Goal: Navigation & Orientation: Find specific page/section

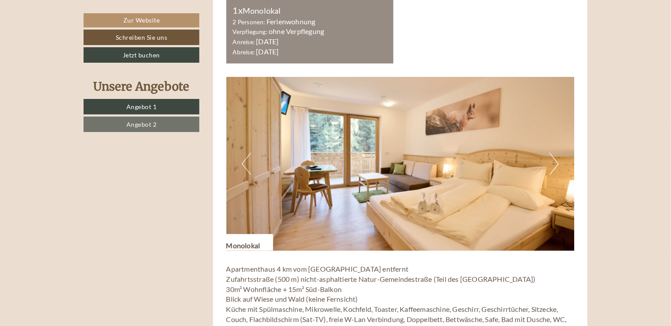
scroll to position [530, 0]
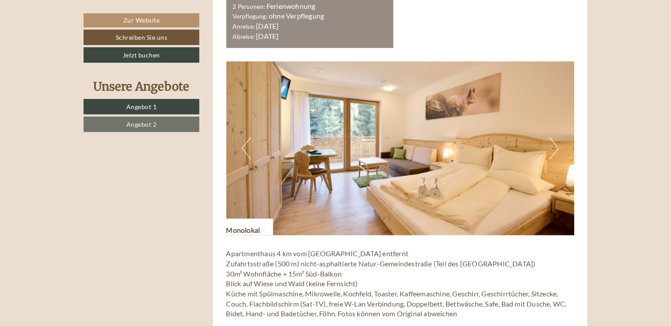
click at [546, 146] on img at bounding box center [400, 148] width 348 height 174
click at [555, 148] on button "Next" at bounding box center [553, 148] width 9 height 22
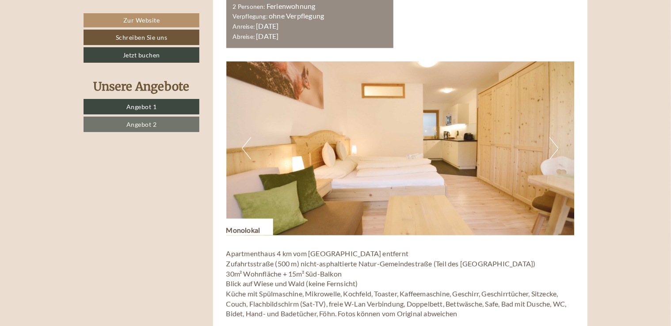
click at [555, 148] on button "Next" at bounding box center [553, 148] width 9 height 22
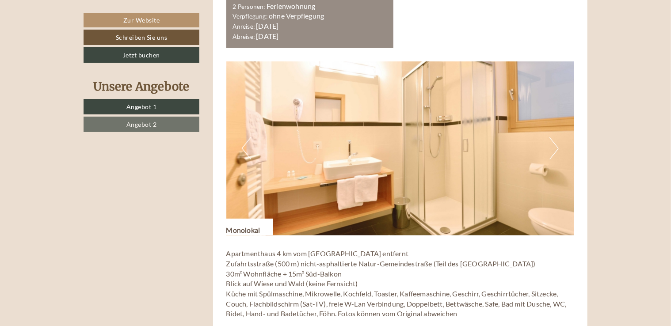
click at [555, 148] on button "Next" at bounding box center [553, 148] width 9 height 22
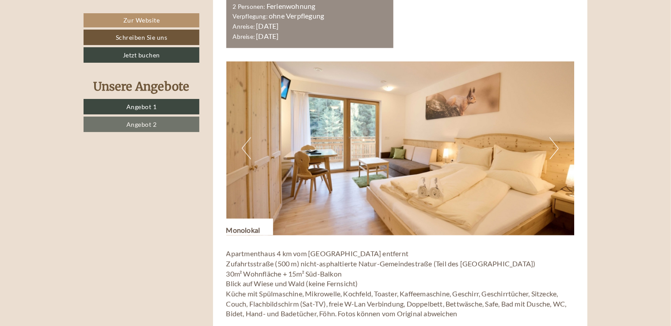
click at [555, 148] on button "Next" at bounding box center [553, 148] width 9 height 22
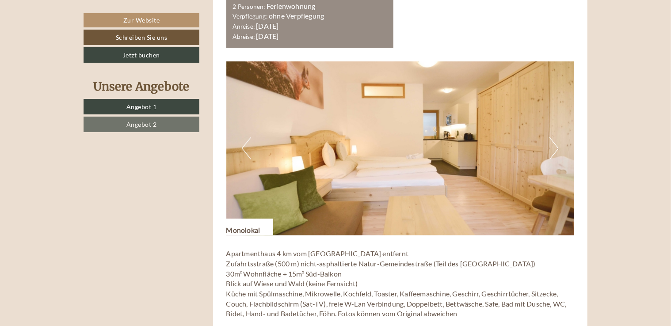
click at [555, 148] on button "Next" at bounding box center [553, 148] width 9 height 22
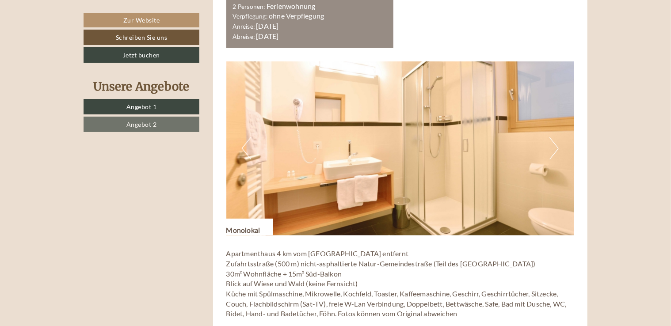
click at [555, 148] on button "Next" at bounding box center [553, 148] width 9 height 22
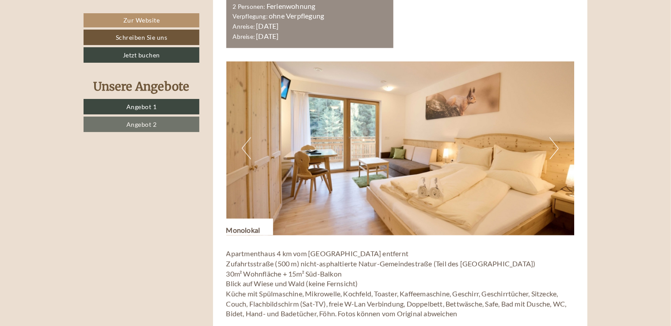
click at [242, 149] on button "Previous" at bounding box center [246, 148] width 9 height 22
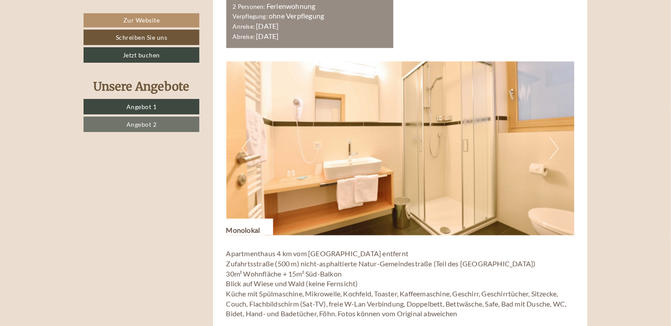
click at [552, 148] on button "Next" at bounding box center [553, 148] width 9 height 22
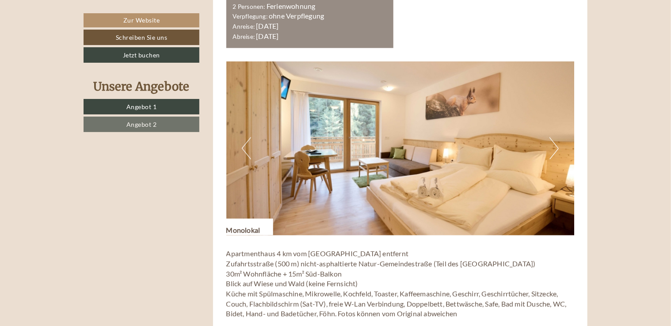
click at [552, 148] on button "Next" at bounding box center [553, 148] width 9 height 22
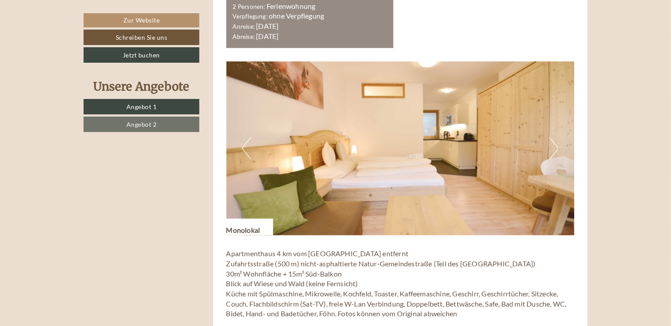
click at [552, 148] on button "Next" at bounding box center [553, 148] width 9 height 22
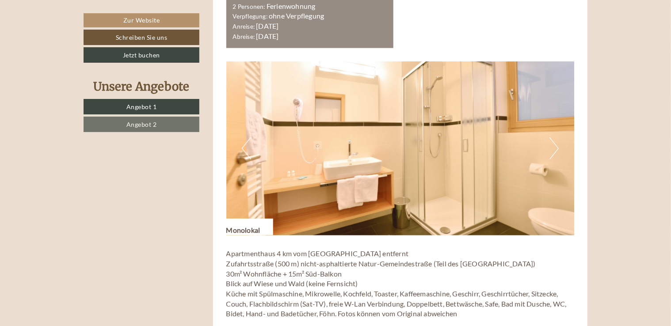
click at [552, 148] on button "Next" at bounding box center [553, 148] width 9 height 22
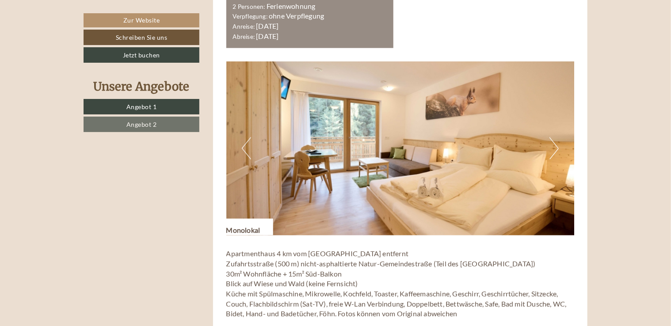
click at [552, 148] on button "Next" at bounding box center [553, 148] width 9 height 22
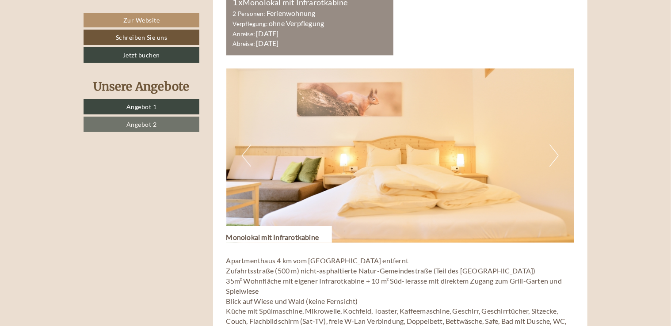
scroll to position [1149, 0]
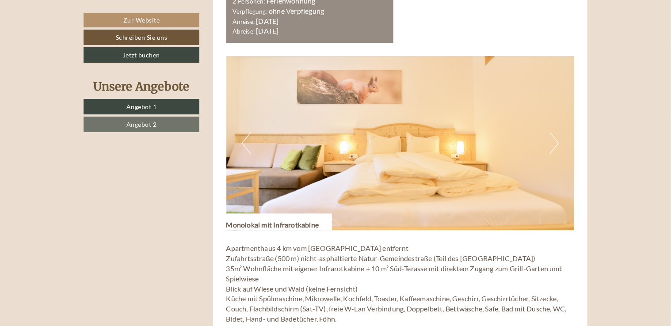
click at [555, 142] on button "Next" at bounding box center [553, 143] width 9 height 22
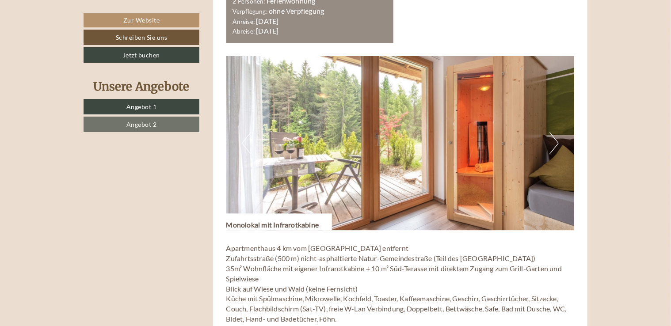
click at [555, 142] on button "Next" at bounding box center [553, 143] width 9 height 22
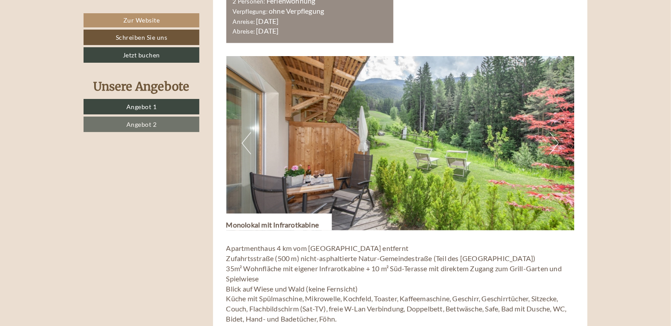
click at [555, 142] on button "Next" at bounding box center [553, 143] width 9 height 22
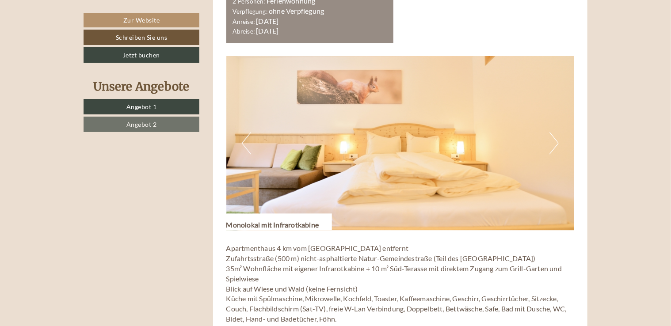
click at [555, 142] on button "Next" at bounding box center [553, 143] width 9 height 22
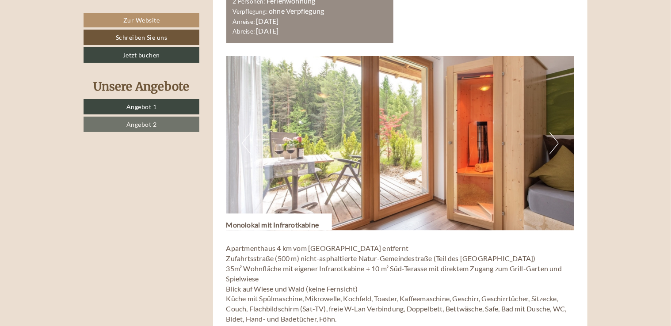
click at [555, 142] on button "Next" at bounding box center [553, 143] width 9 height 22
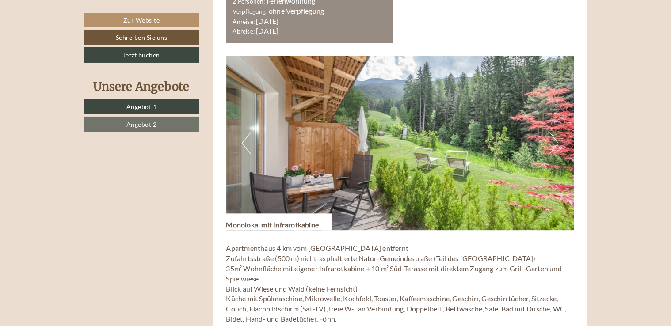
click at [555, 142] on button "Next" at bounding box center [553, 143] width 9 height 22
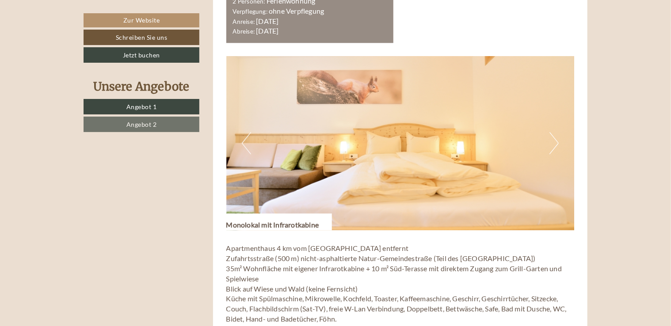
click at [555, 142] on button "Next" at bounding box center [553, 143] width 9 height 22
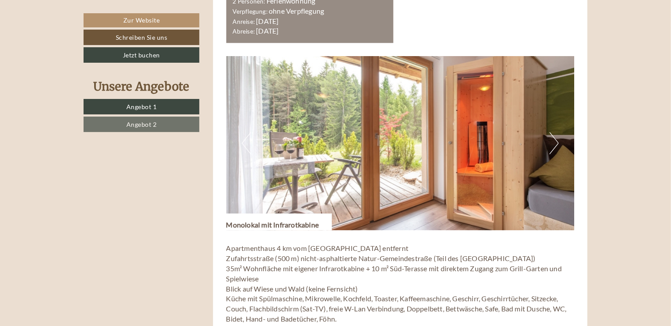
click at [242, 147] on button "Previous" at bounding box center [246, 143] width 9 height 22
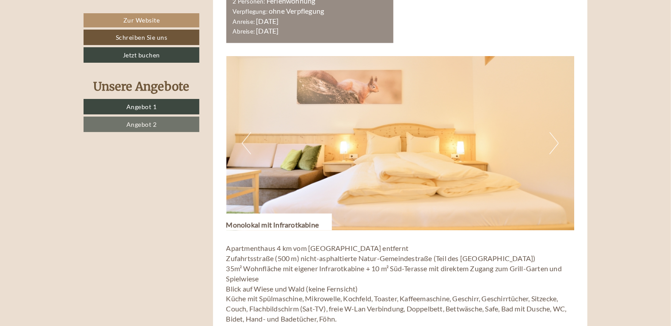
click at [242, 147] on button "Previous" at bounding box center [246, 143] width 9 height 22
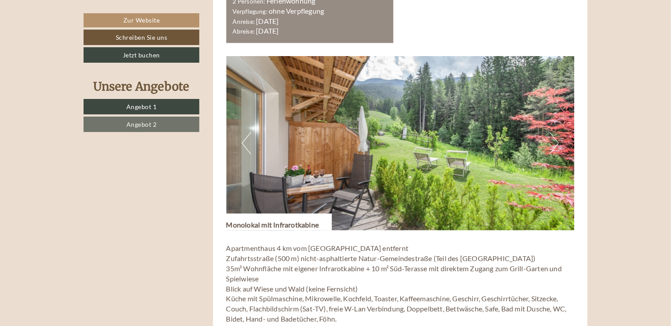
click at [242, 147] on button "Previous" at bounding box center [246, 143] width 9 height 22
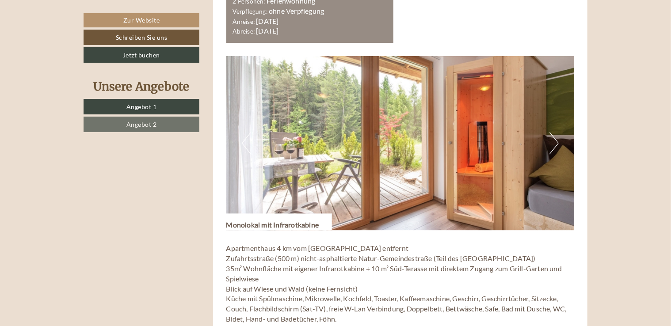
click at [242, 147] on button "Previous" at bounding box center [246, 143] width 9 height 22
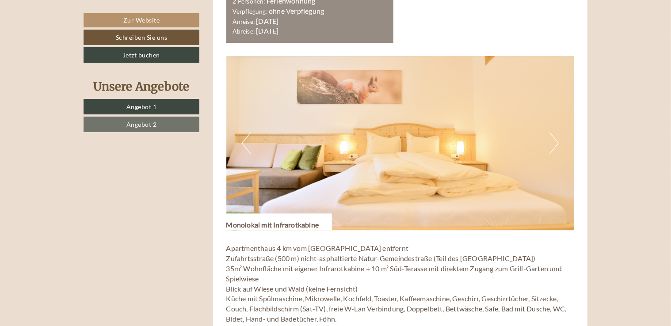
click at [247, 139] on button "Previous" at bounding box center [246, 143] width 9 height 22
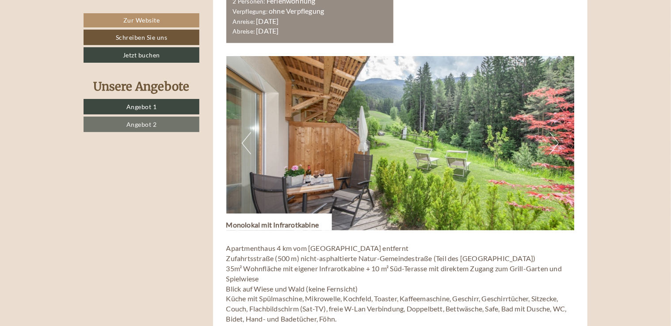
click at [554, 143] on button "Next" at bounding box center [553, 143] width 9 height 22
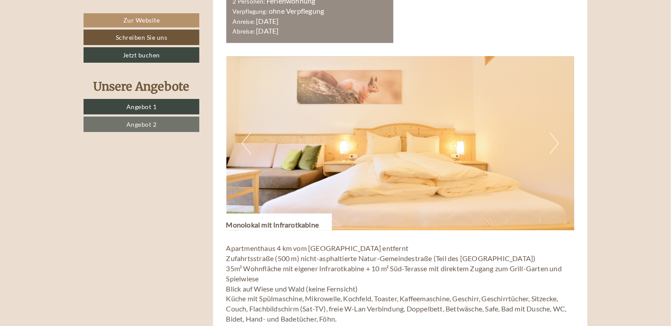
click at [557, 145] on button "Next" at bounding box center [553, 143] width 9 height 22
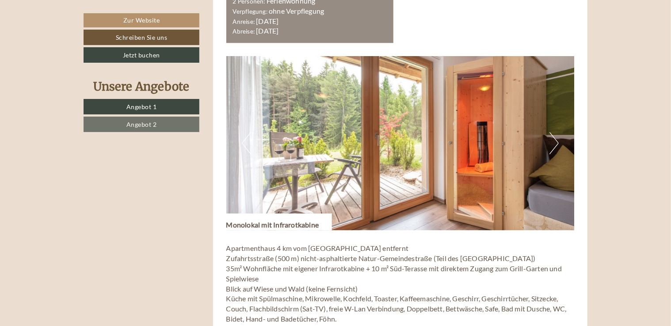
click at [555, 146] on button "Next" at bounding box center [553, 143] width 9 height 22
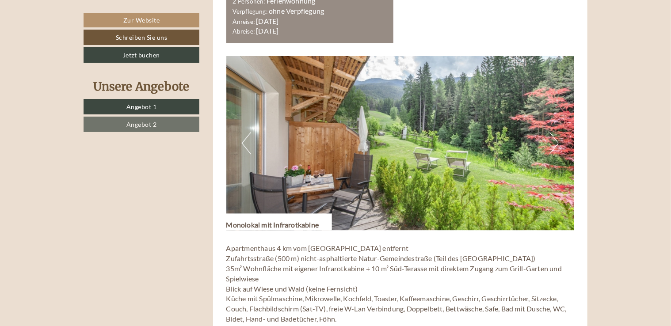
click at [555, 146] on button "Next" at bounding box center [553, 143] width 9 height 22
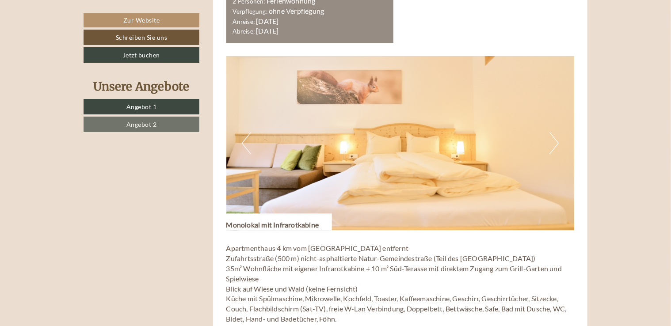
click at [555, 146] on button "Next" at bounding box center [553, 143] width 9 height 22
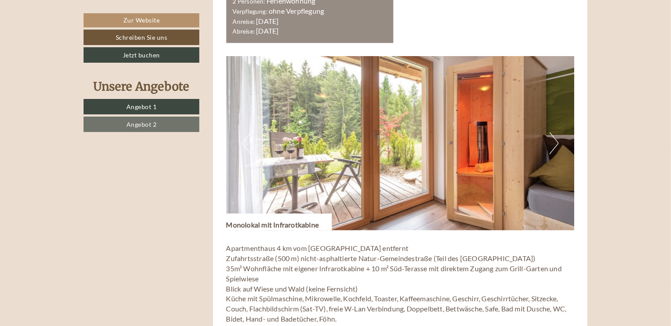
click at [555, 146] on button "Next" at bounding box center [553, 143] width 9 height 22
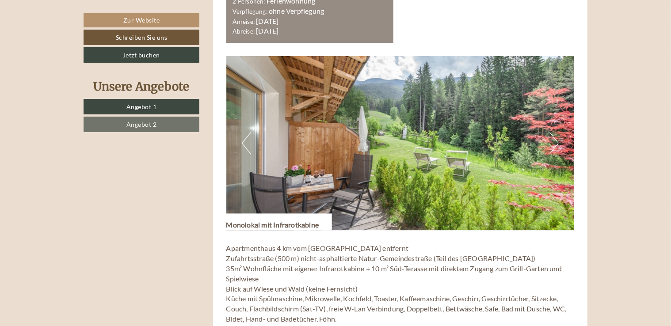
click at [555, 146] on button "Next" at bounding box center [553, 143] width 9 height 22
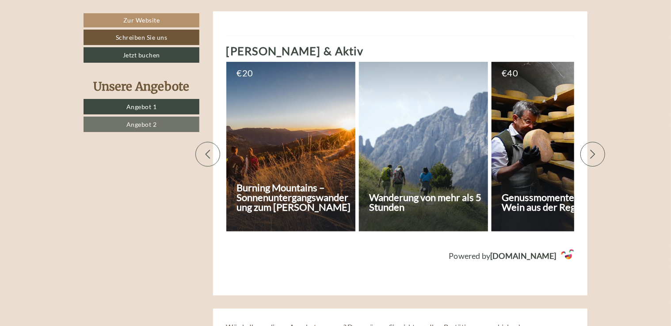
scroll to position [2076, 0]
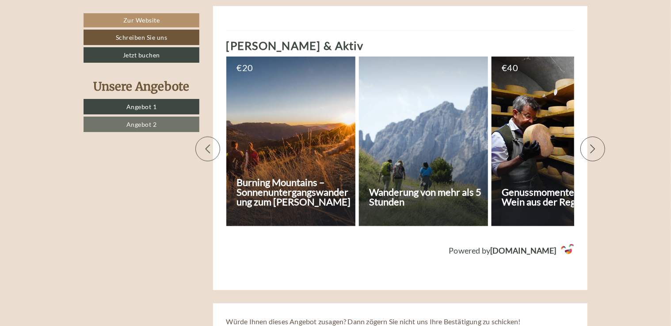
click at [539, 172] on div at bounding box center [555, 142] width 129 height 170
